Goal: Find specific page/section: Find specific page/section

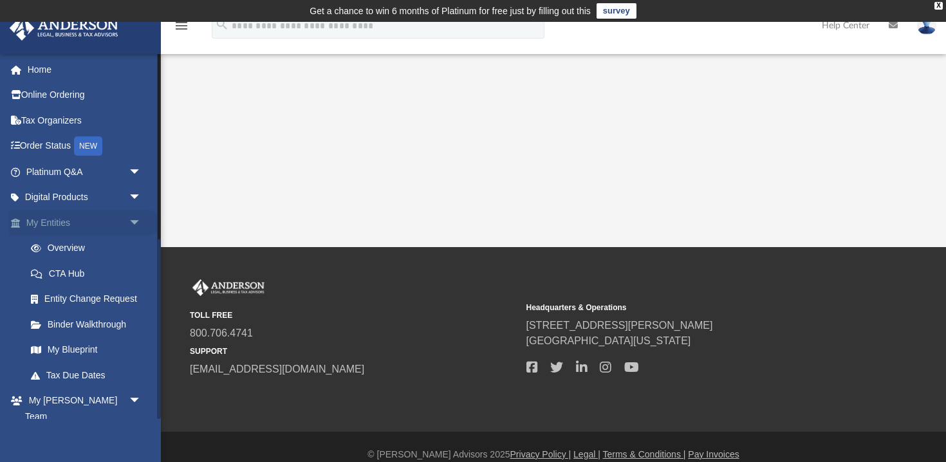
click at [47, 223] on link "My Entities arrow_drop_down" at bounding box center [85, 223] width 152 height 26
click at [133, 223] on span "arrow_drop_down" at bounding box center [142, 223] width 26 height 26
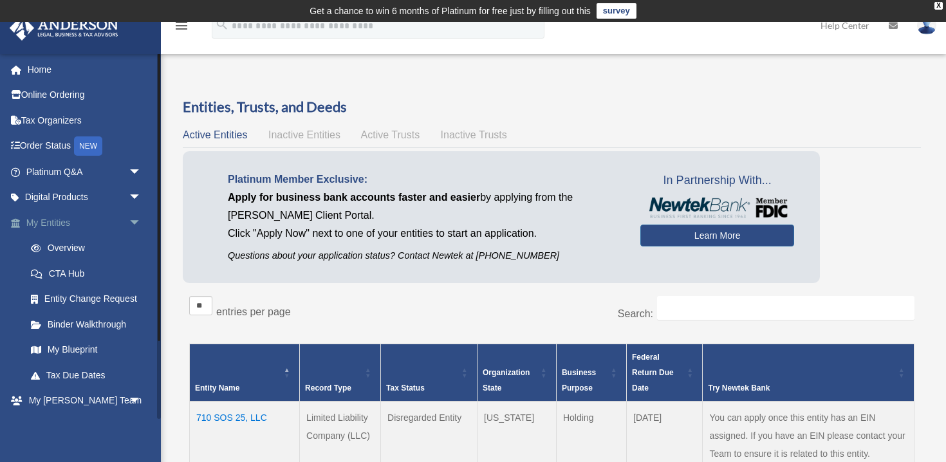
click at [135, 221] on span "arrow_drop_down" at bounding box center [142, 223] width 26 height 26
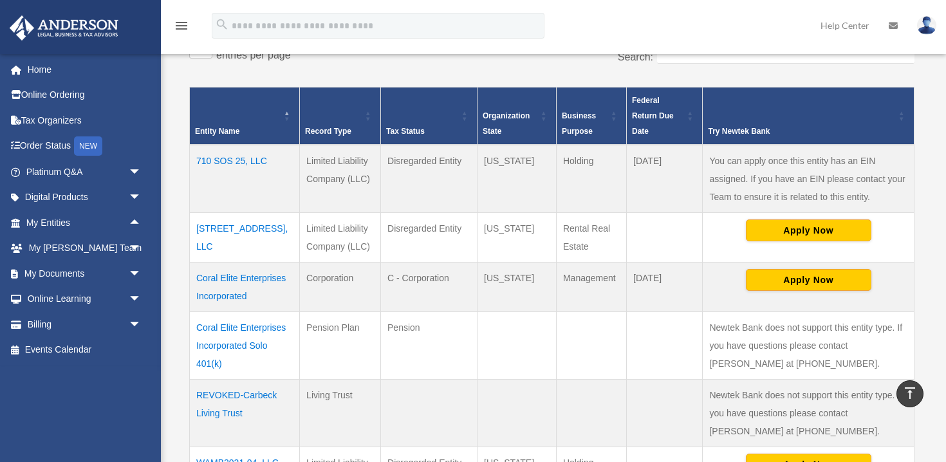
scroll to position [253, 0]
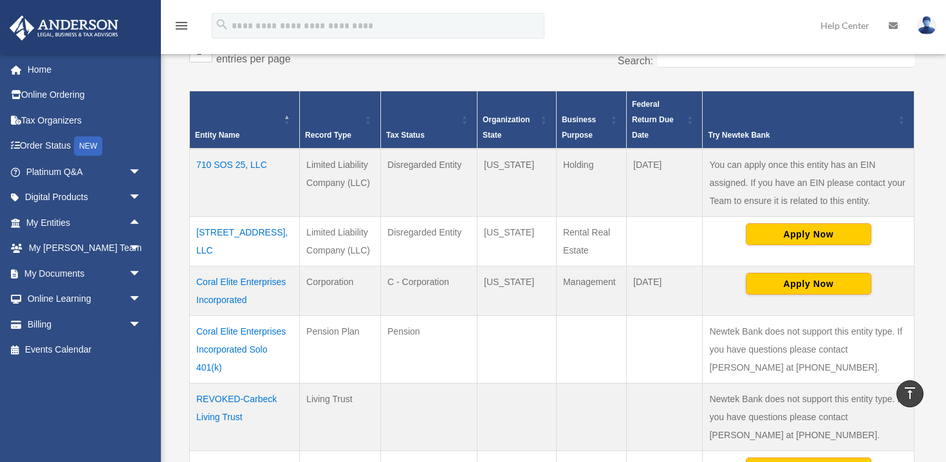
click at [227, 166] on td "710 SOS 25, LLC" at bounding box center [245, 183] width 110 height 68
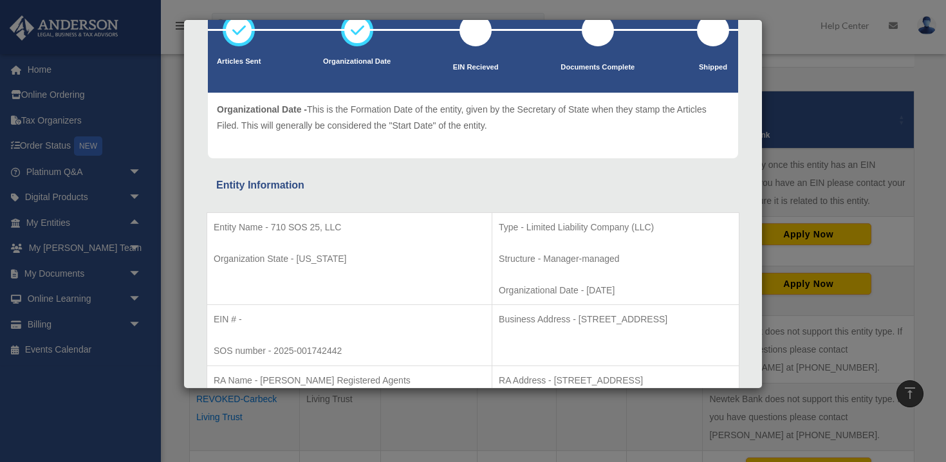
scroll to position [219, 0]
